Goal: Navigation & Orientation: Find specific page/section

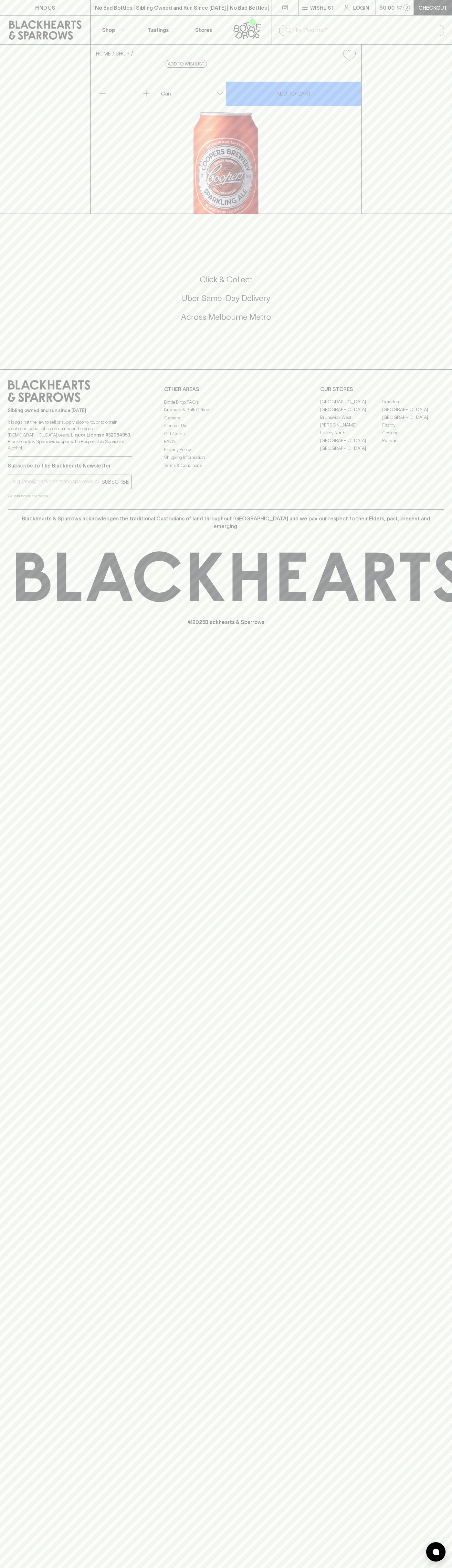
click at [60, 9] on link "FIND US" at bounding box center [45, 7] width 90 height 15
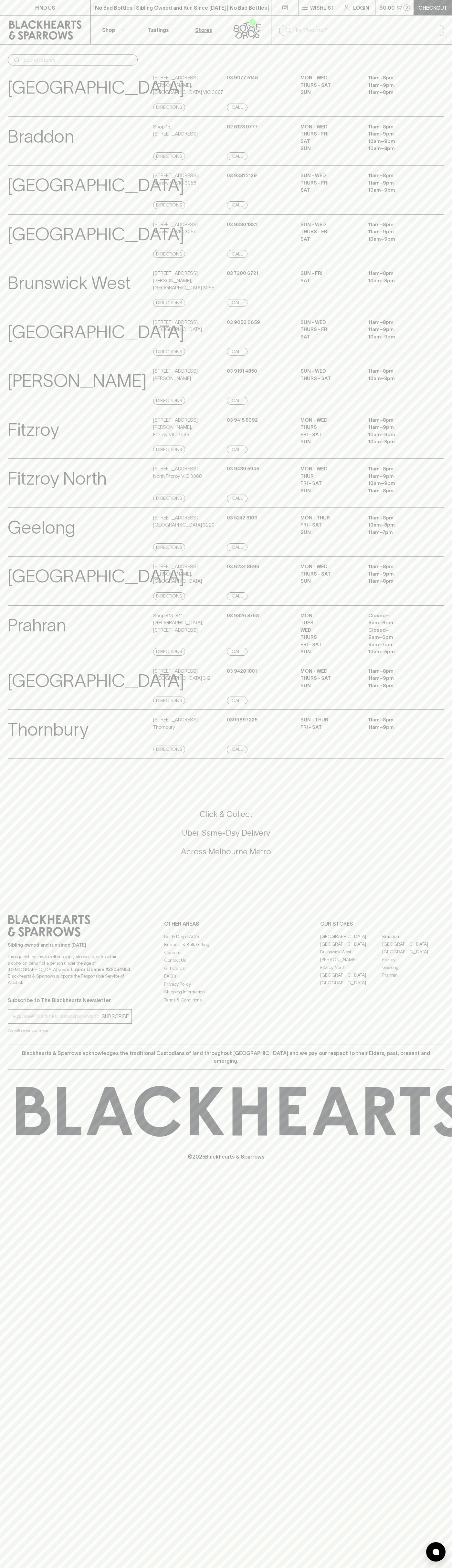
click at [2, 1567] on html "FIND US | No Bad Bottles | Sibling Owned and Run Since [DATE] | No Bad Bottles …" at bounding box center [226, 784] width 452 height 1568
click at [24, 937] on icon at bounding box center [49, 926] width 83 height 22
